Goal: Task Accomplishment & Management: Manage account settings

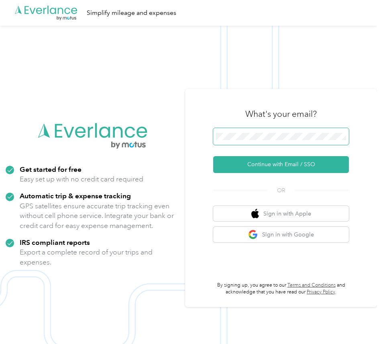
click at [241, 129] on span at bounding box center [281, 136] width 136 height 17
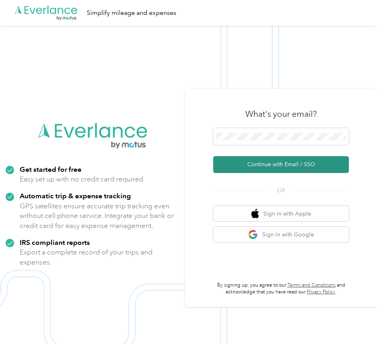
click at [302, 161] on button "Continue with Email / SSO" at bounding box center [281, 164] width 136 height 17
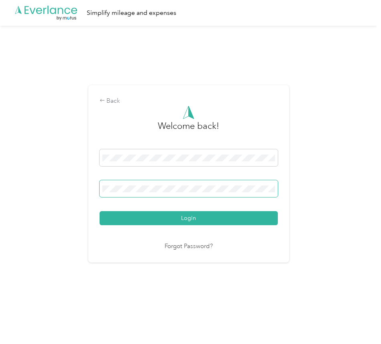
click at [100, 211] on button "Login" at bounding box center [189, 218] width 178 height 14
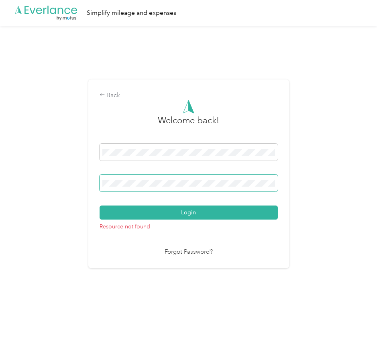
click at [100, 206] on button "Login" at bounding box center [189, 213] width 178 height 14
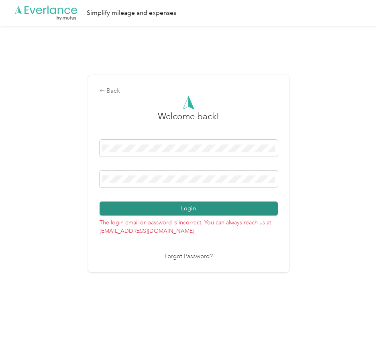
click at [176, 202] on button "Login" at bounding box center [189, 209] width 178 height 14
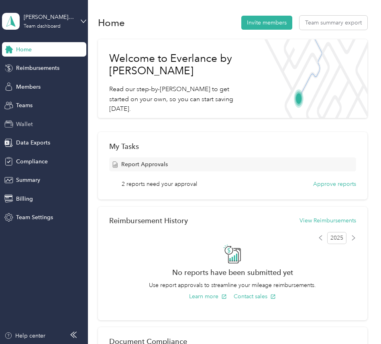
click at [52, 129] on div "Wallet" at bounding box center [44, 124] width 84 height 14
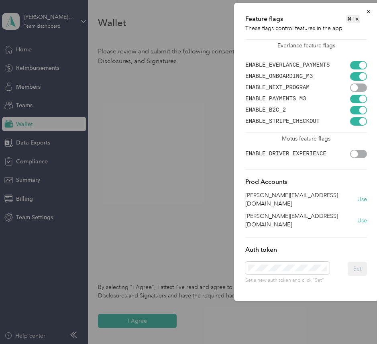
click at [357, 194] on div "[PERSON_NAME][EMAIL_ADDRESS][DOMAIN_NAME] Use" at bounding box center [306, 199] width 122 height 17
click at [359, 195] on button "Use" at bounding box center [362, 199] width 10 height 8
